Goal: Find specific page/section: Find specific page/section

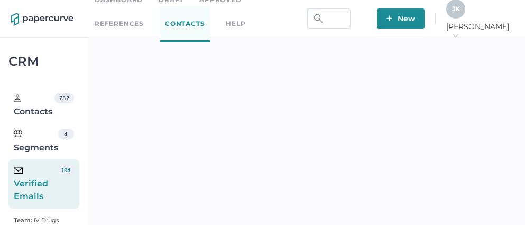
click at [460, 13] on span "J K" at bounding box center [456, 9] width 8 height 8
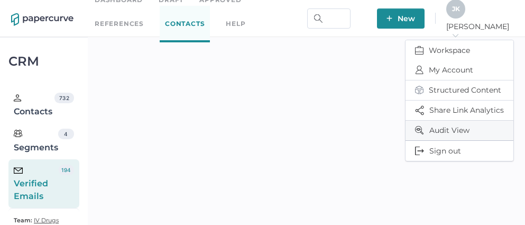
click at [449, 131] on span "Audit View" at bounding box center [459, 131] width 89 height 20
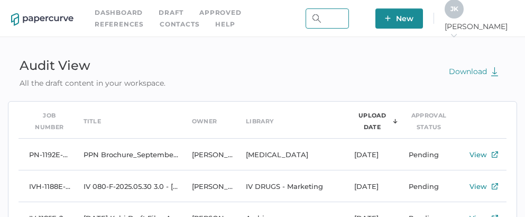
click at [349, 20] on input "text" at bounding box center [327, 18] width 43 height 20
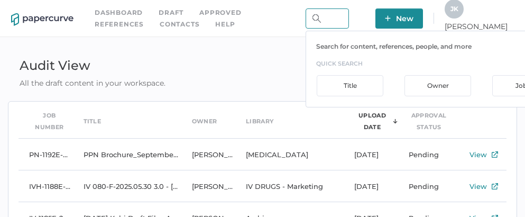
click at [349, 20] on input "text" at bounding box center [327, 18] width 43 height 20
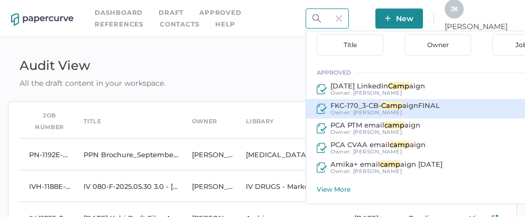
scroll to position [41, 0]
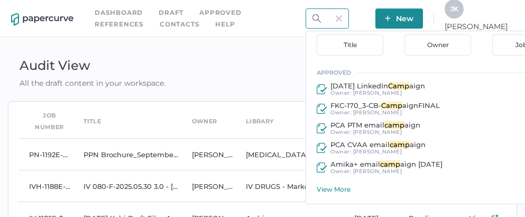
type input "camp"
click at [368, 189] on div "View More" at bounding box center [443, 189] width 253 height 8
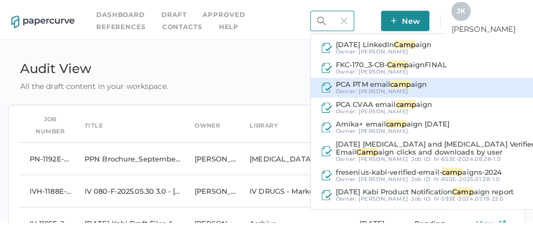
scroll to position [95, 0]
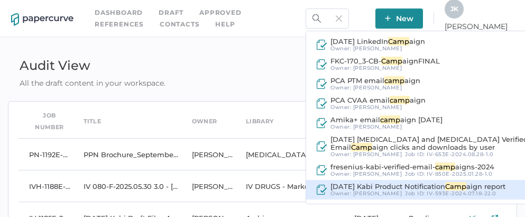
click at [404, 186] on span "2025 09 10 Kabi Product Notification" at bounding box center [388, 186] width 115 height 8
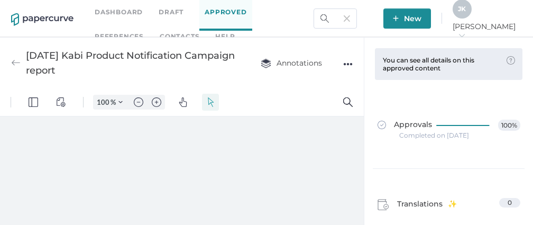
scroll to position [14, 0]
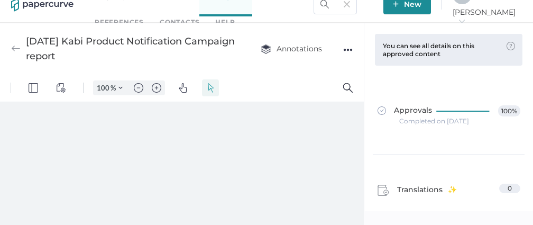
type input "111"
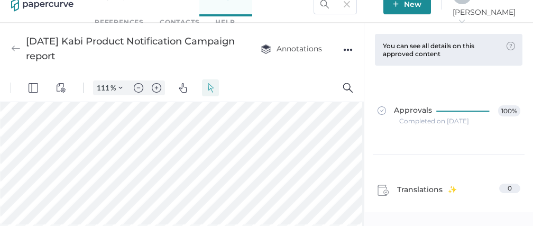
scroll to position [13, 0]
